Goal: Task Accomplishment & Management: Understand process/instructions

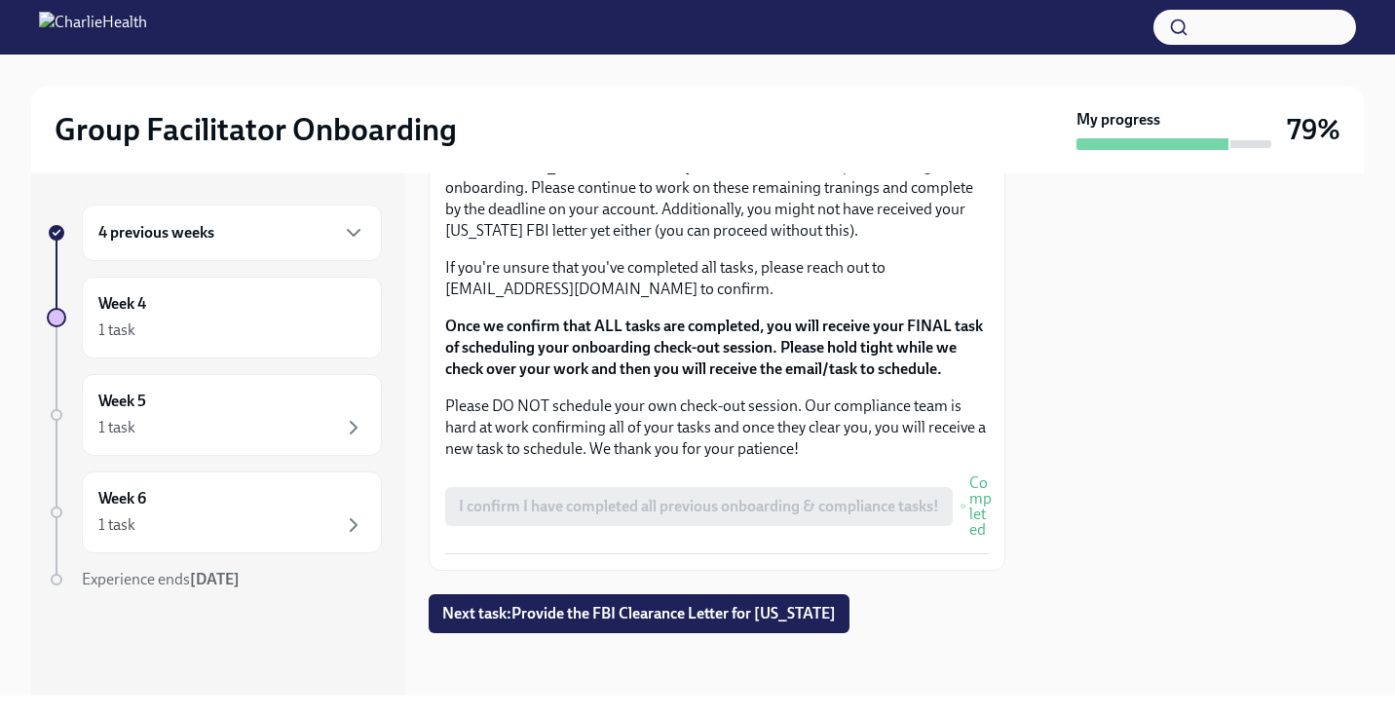
scroll to position [1756, 0]
click at [626, 599] on button "Next task : Provide the FBI Clearance Letter for [US_STATE]" at bounding box center [639, 614] width 421 height 39
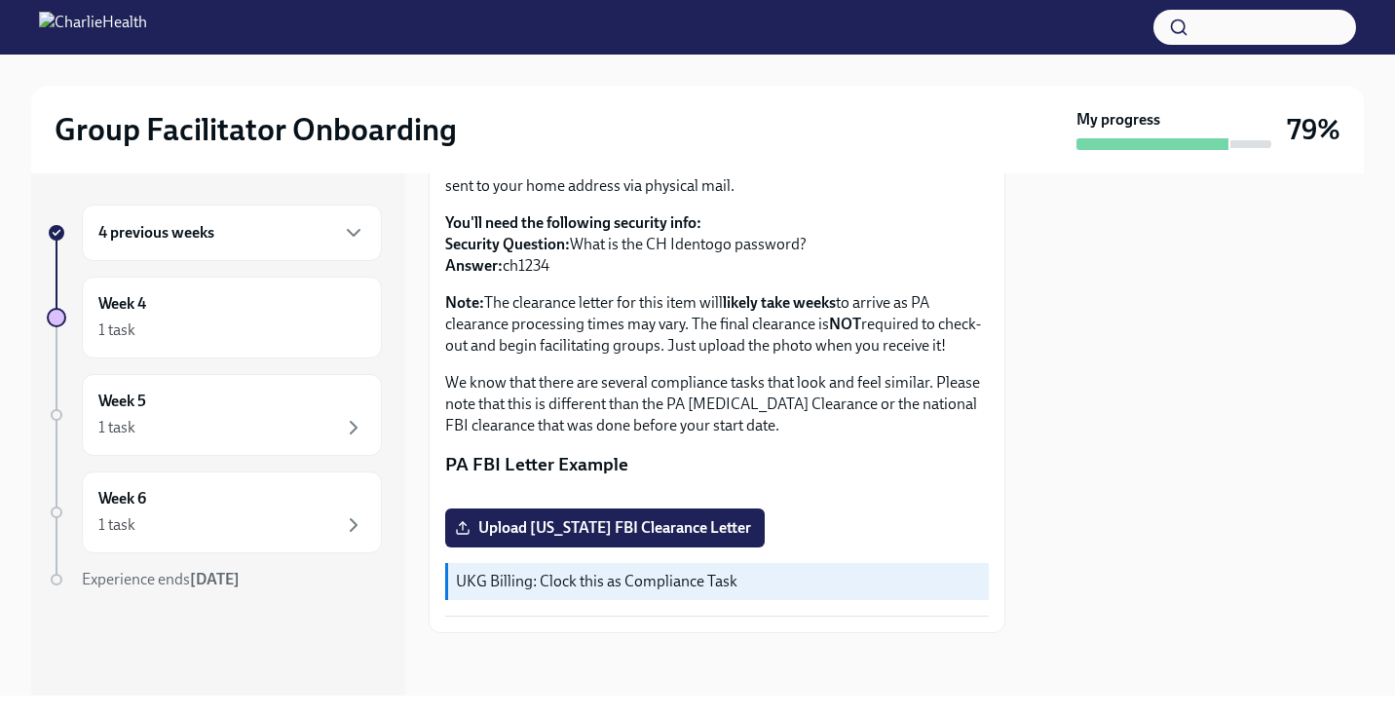
scroll to position [420, 0]
click at [198, 412] on div "Week 5 1 task" at bounding box center [231, 415] width 267 height 49
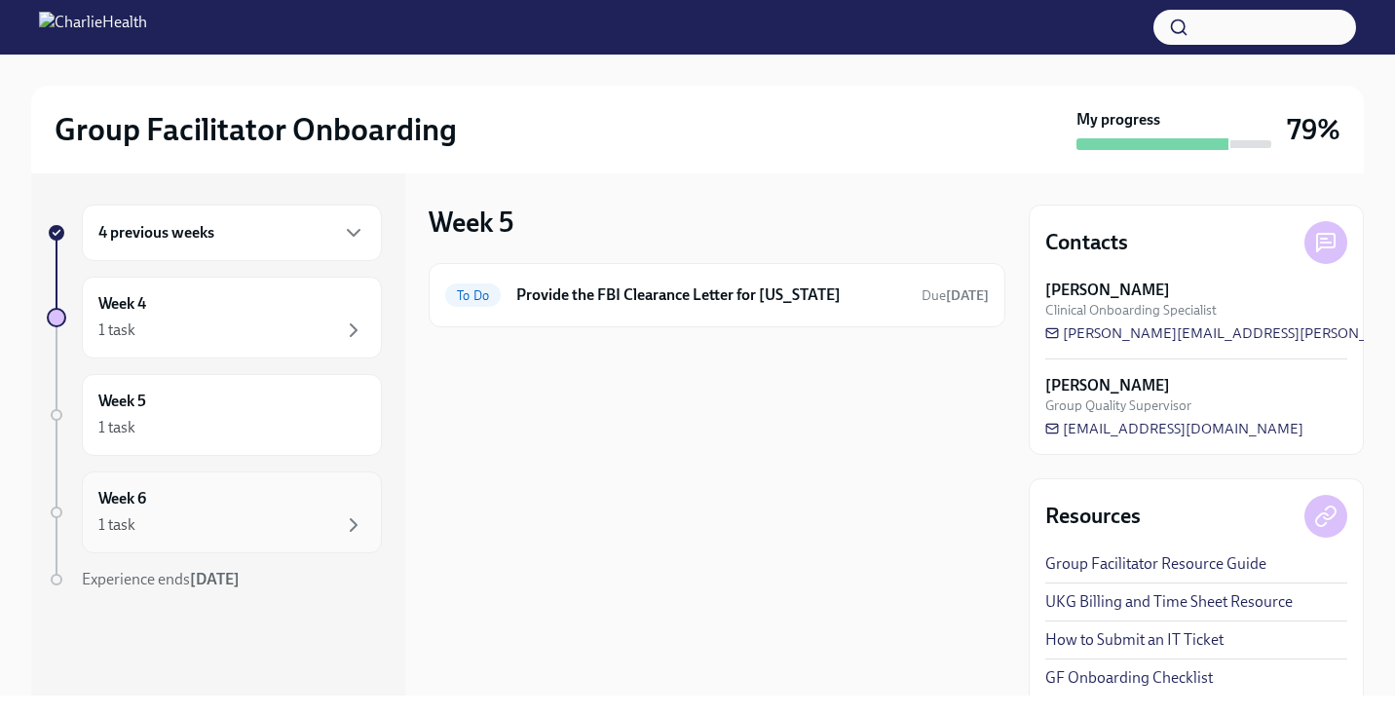
click at [227, 507] on div "Week 6 1 task" at bounding box center [231, 512] width 267 height 49
click at [247, 245] on div "4 previous weeks" at bounding box center [232, 233] width 300 height 57
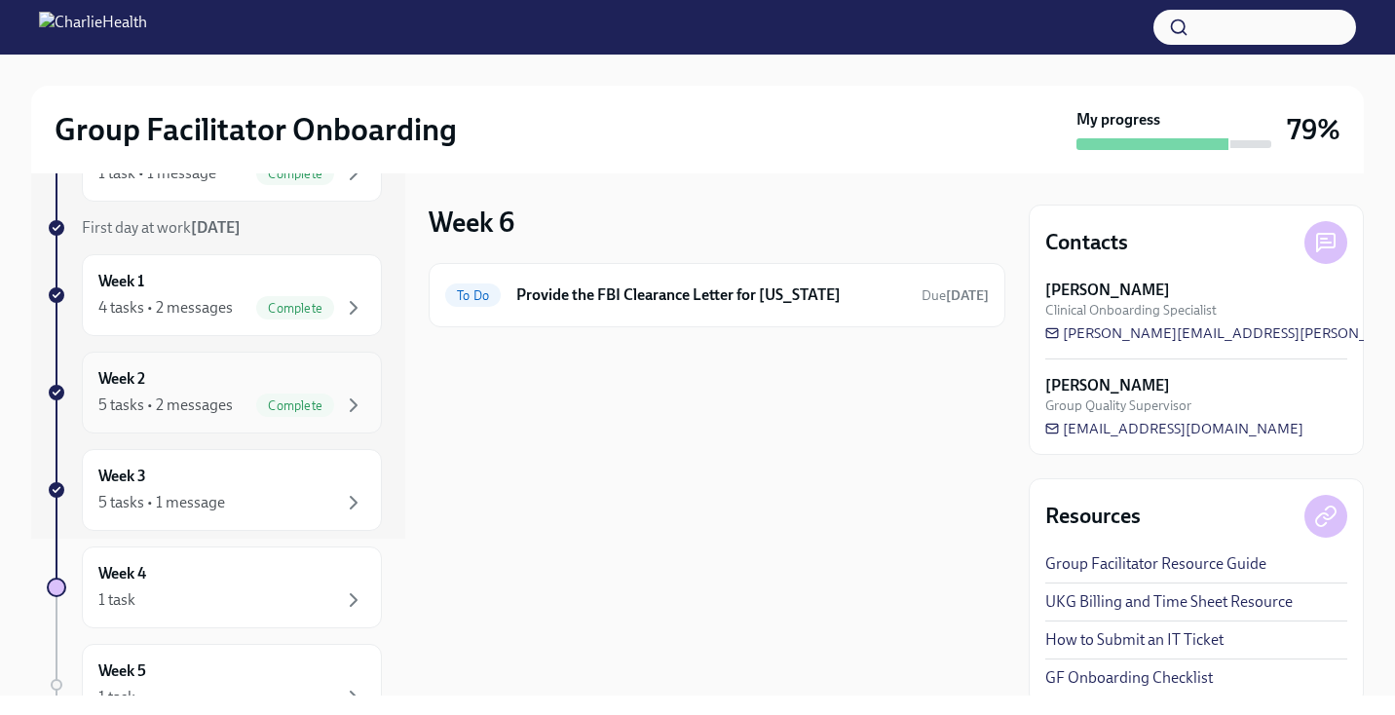
scroll to position [158, 0]
click at [247, 519] on div "Week 3 5 tasks • 1 message" at bounding box center [232, 489] width 300 height 82
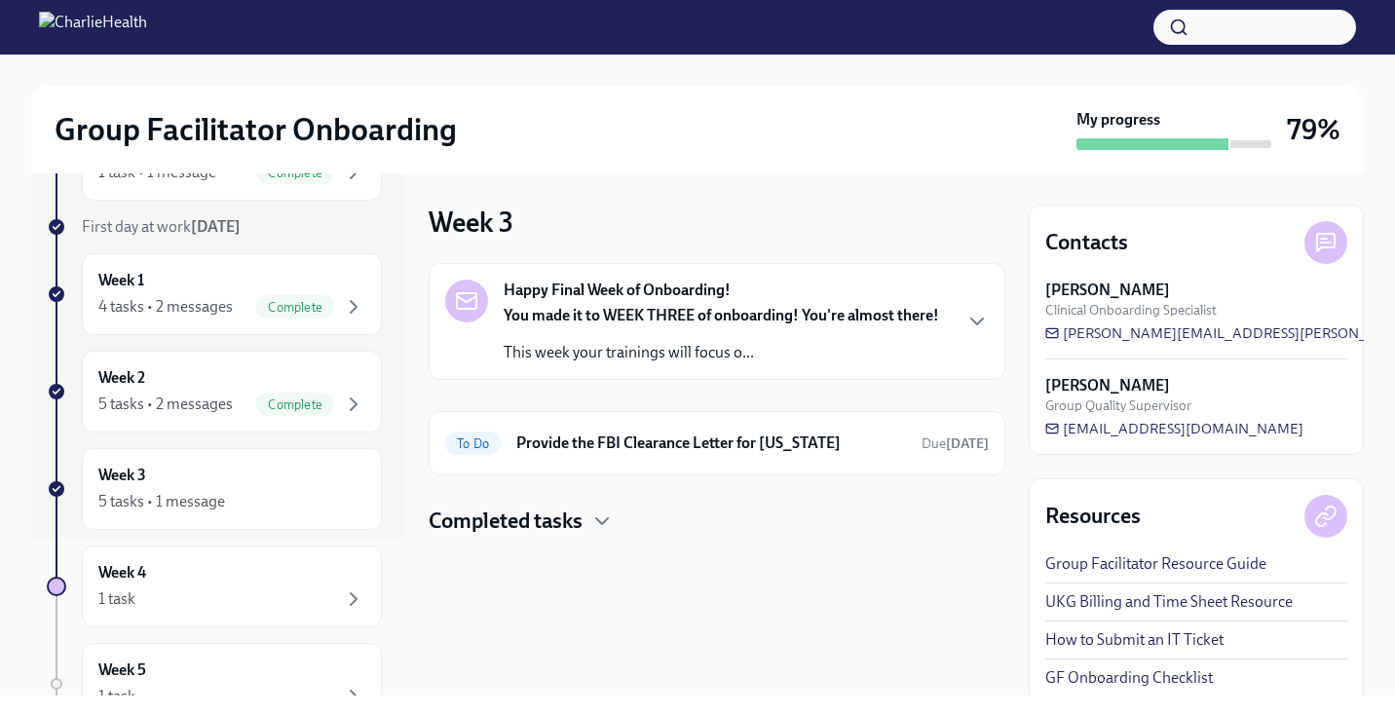
click at [722, 299] on strong "Happy Final Week of Onboarding!" at bounding box center [617, 290] width 227 height 21
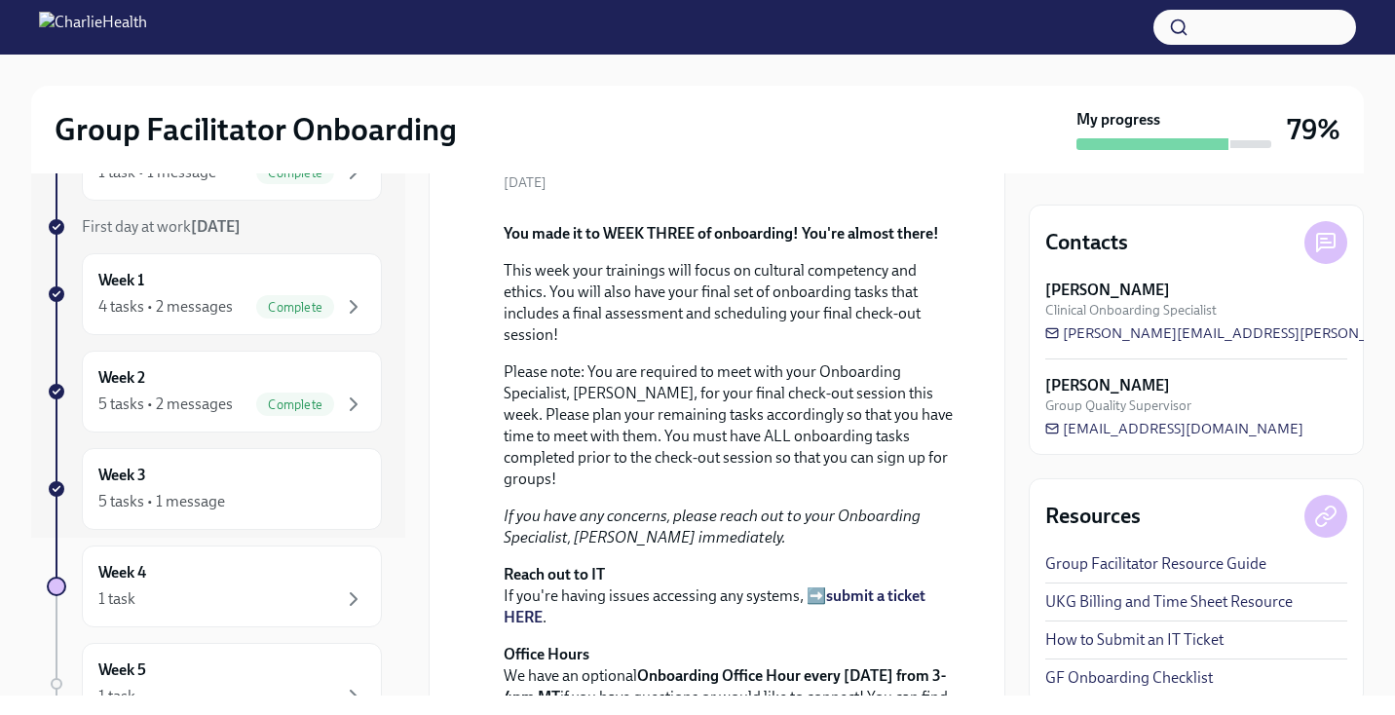
scroll to position [152, 0]
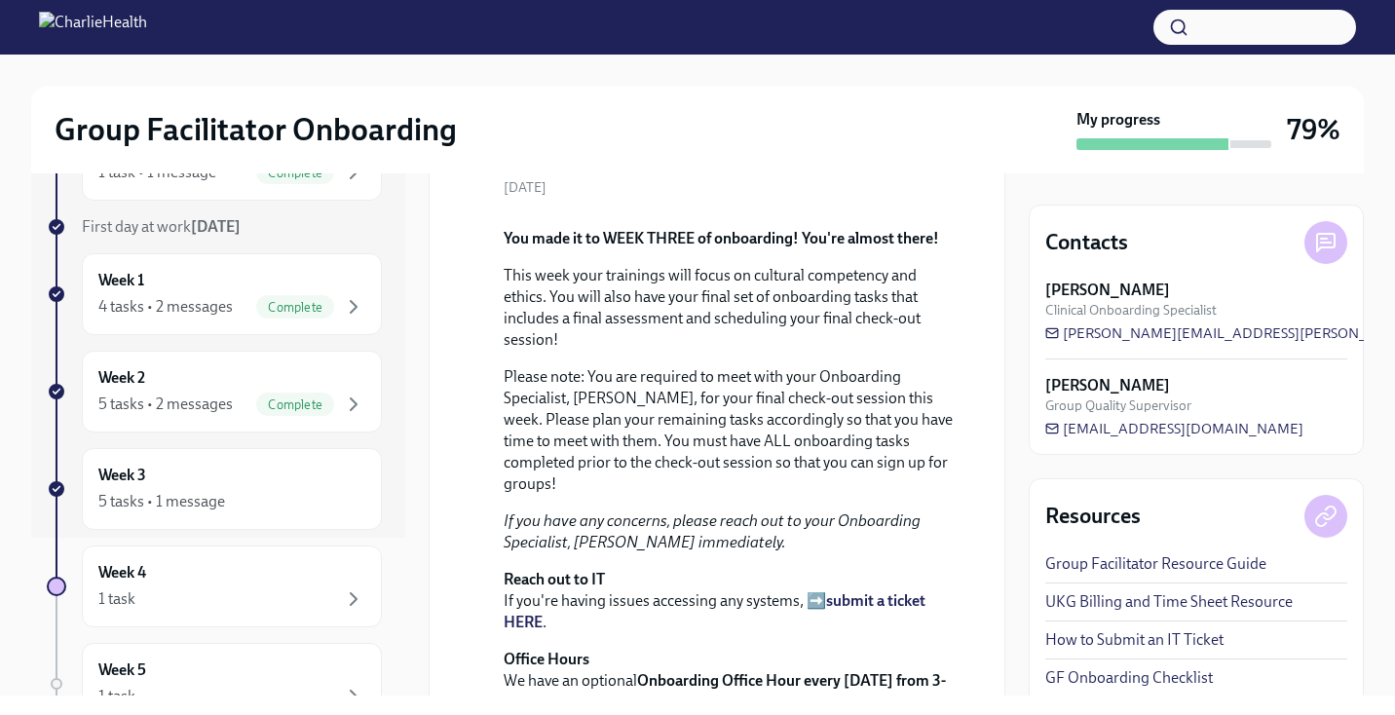
click at [1081, 678] on link "GF Onboarding Checklist" at bounding box center [1129, 677] width 168 height 21
